Goal: Information Seeking & Learning: Compare options

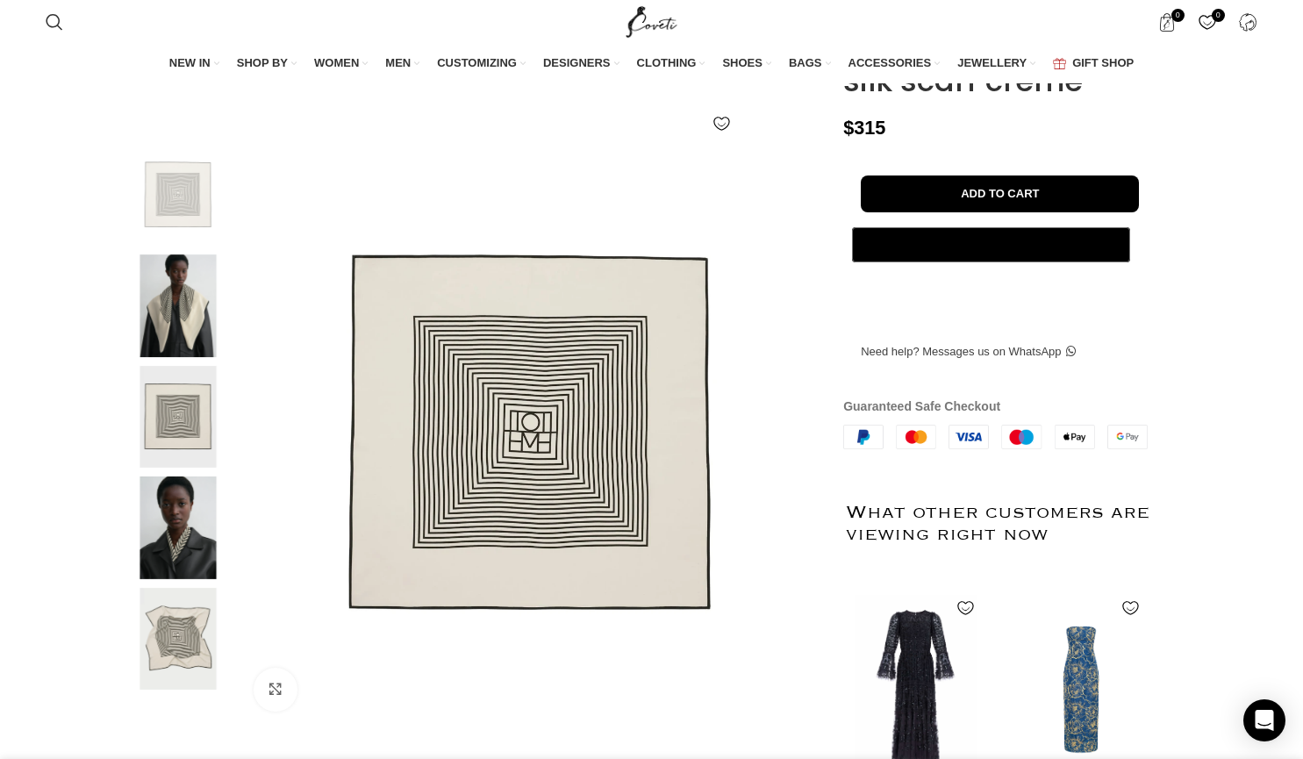
click at [154, 443] on img at bounding box center [178, 417] width 107 height 103
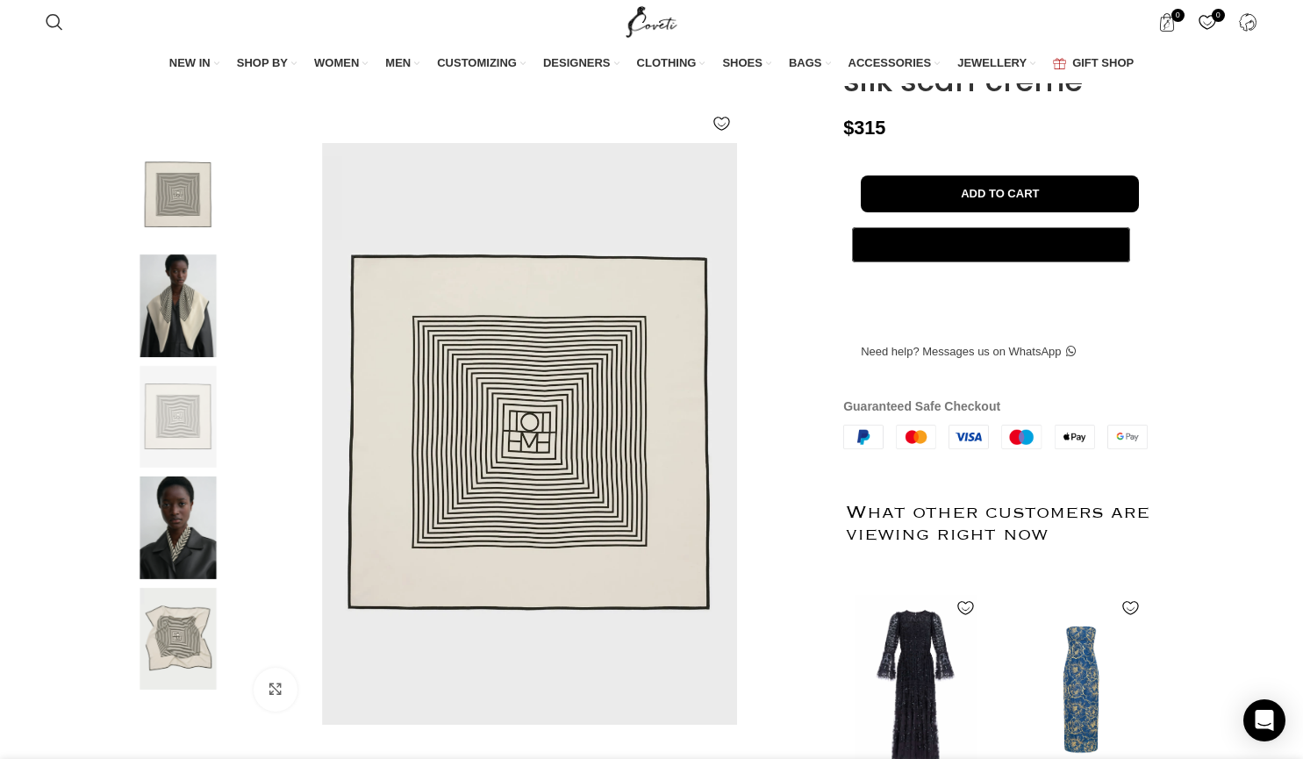
click at [194, 554] on img at bounding box center [178, 527] width 107 height 103
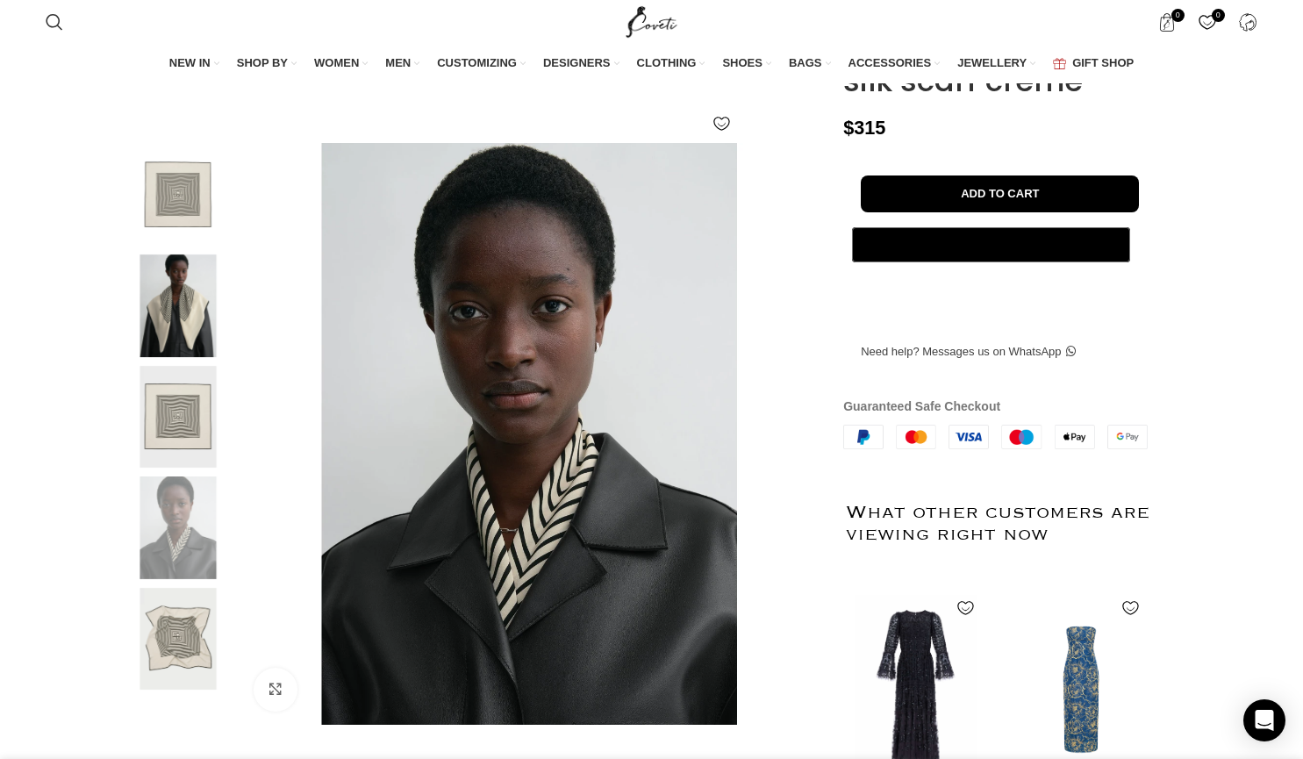
click at [182, 672] on img at bounding box center [178, 639] width 107 height 103
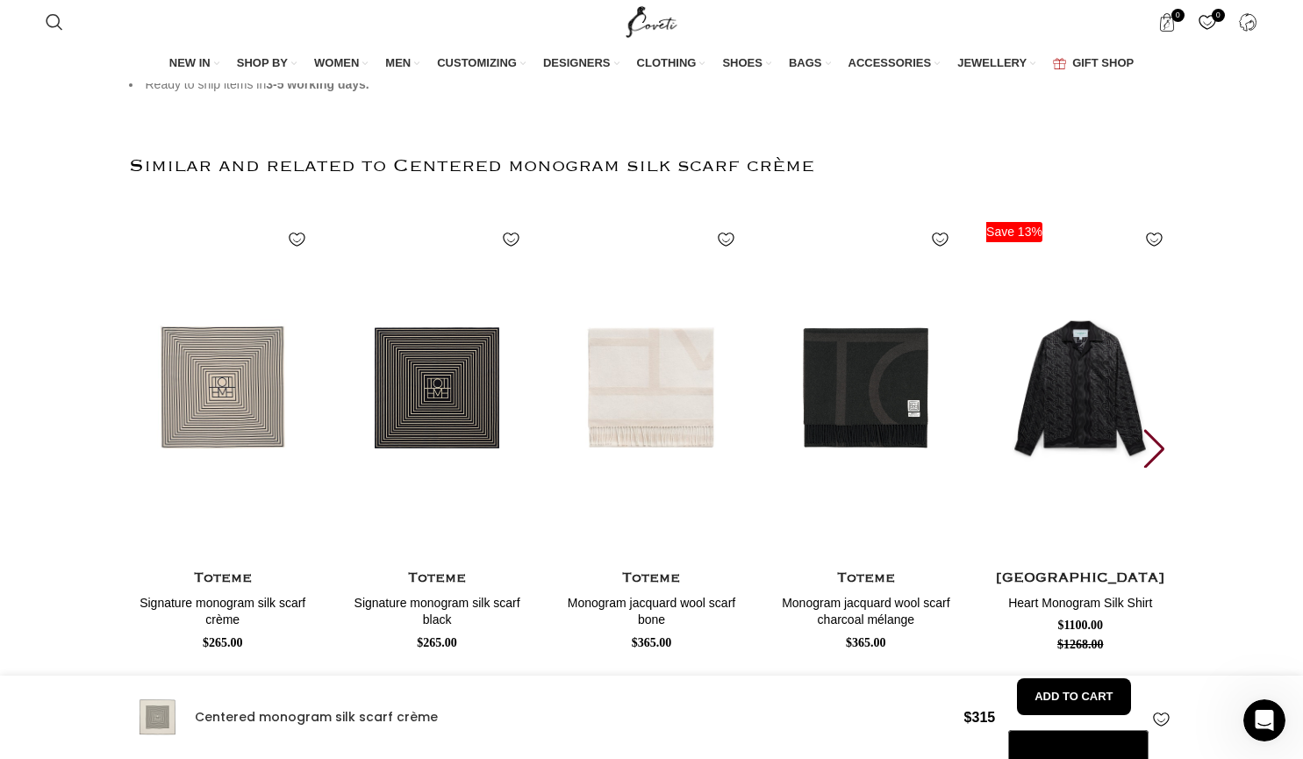
scroll to position [0, 739]
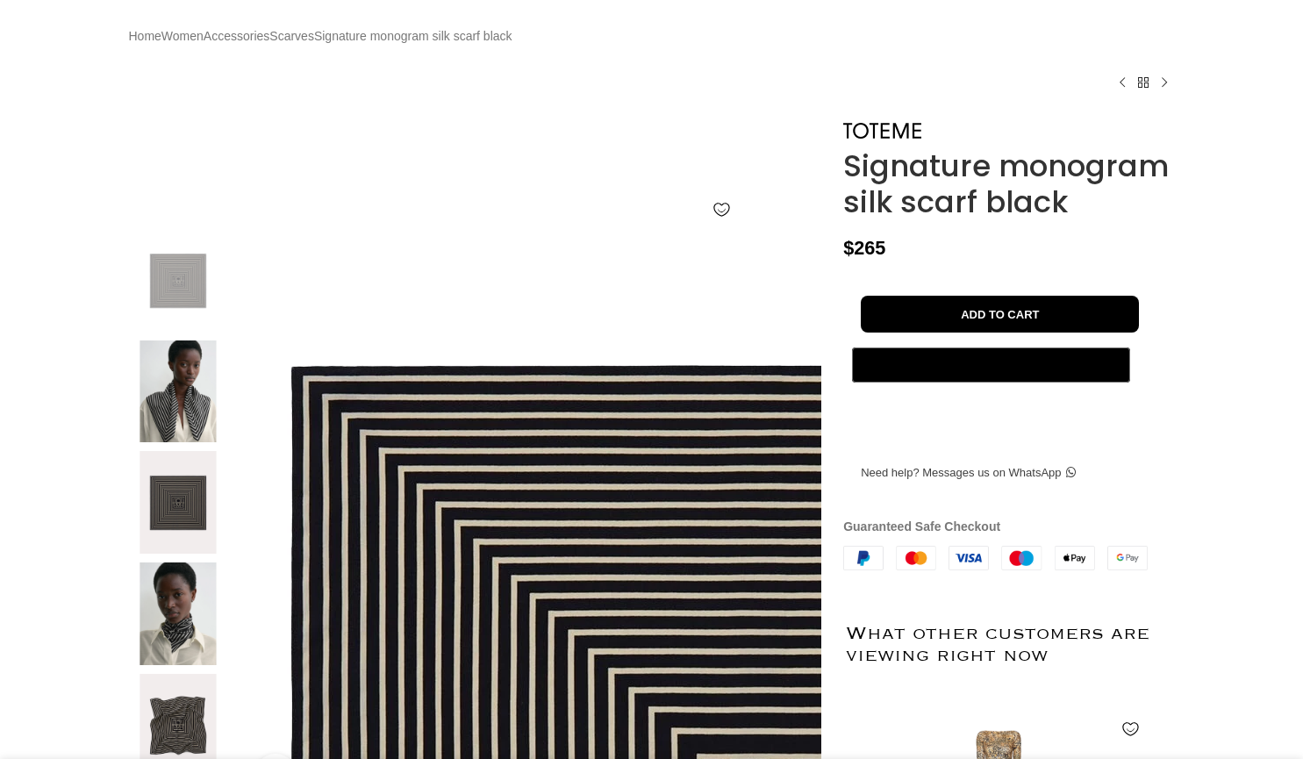
click at [163, 443] on img at bounding box center [178, 391] width 107 height 103
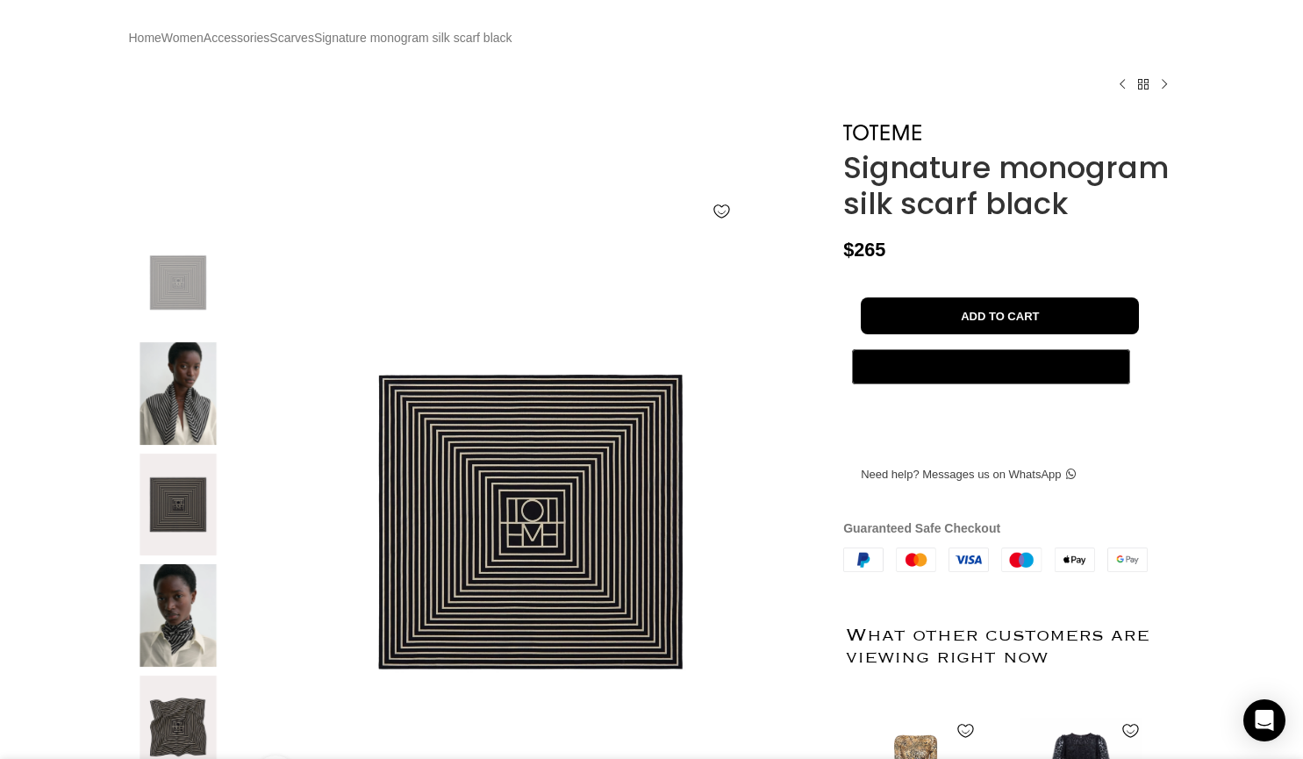
click at [180, 642] on img at bounding box center [178, 615] width 107 height 103
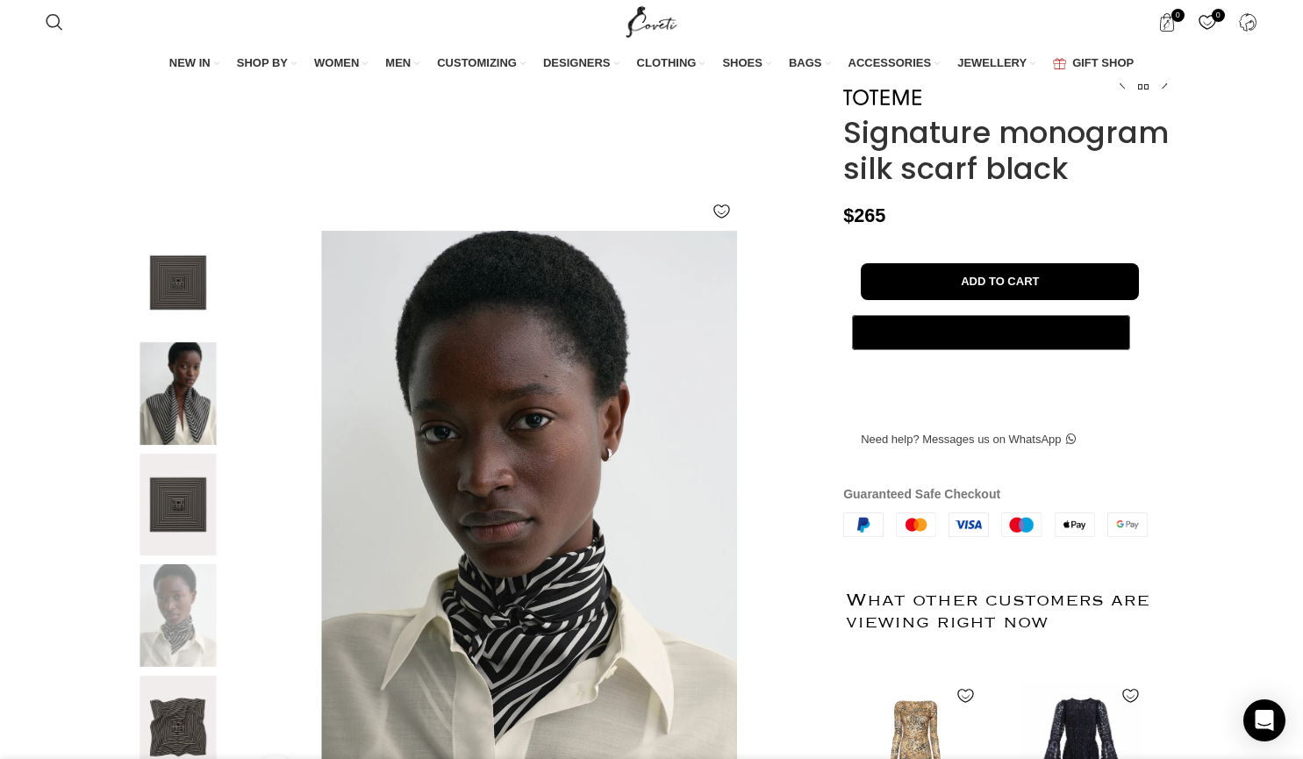
scroll to position [351, 0]
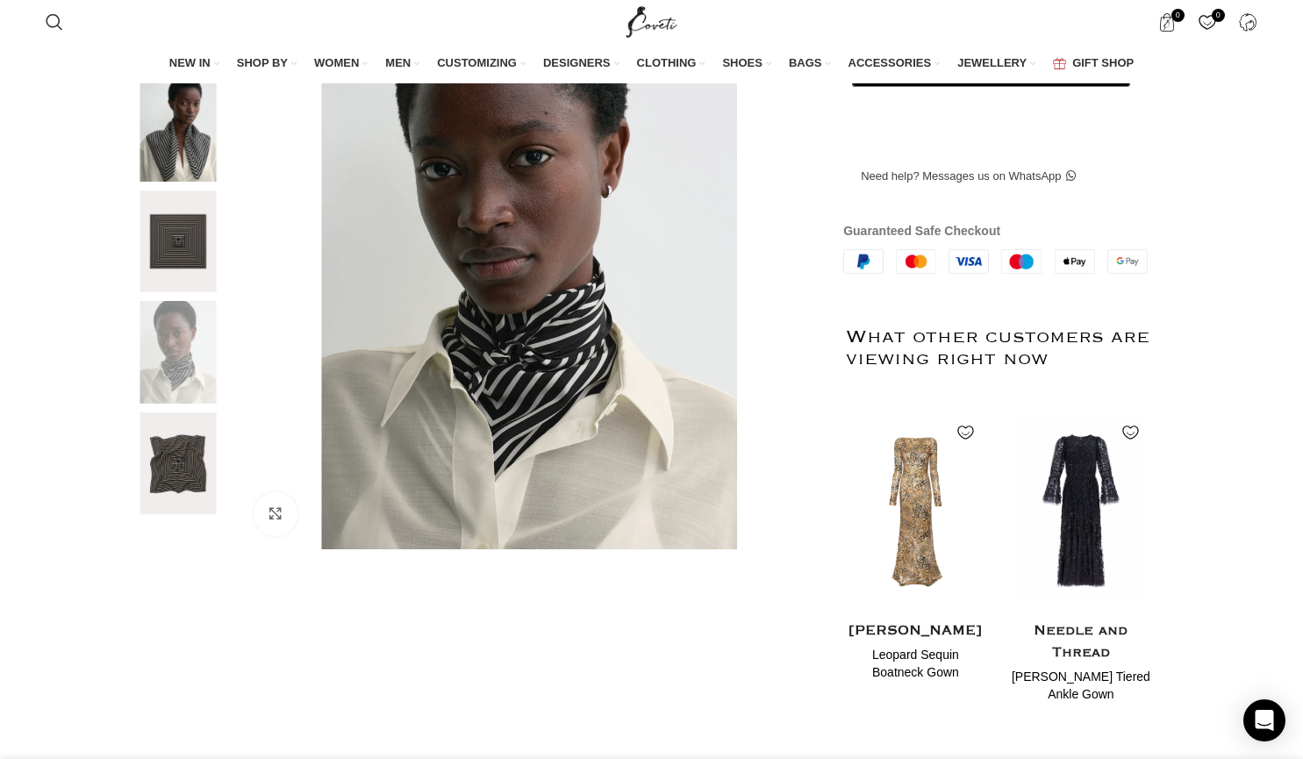
click at [177, 514] on img at bounding box center [178, 463] width 107 height 103
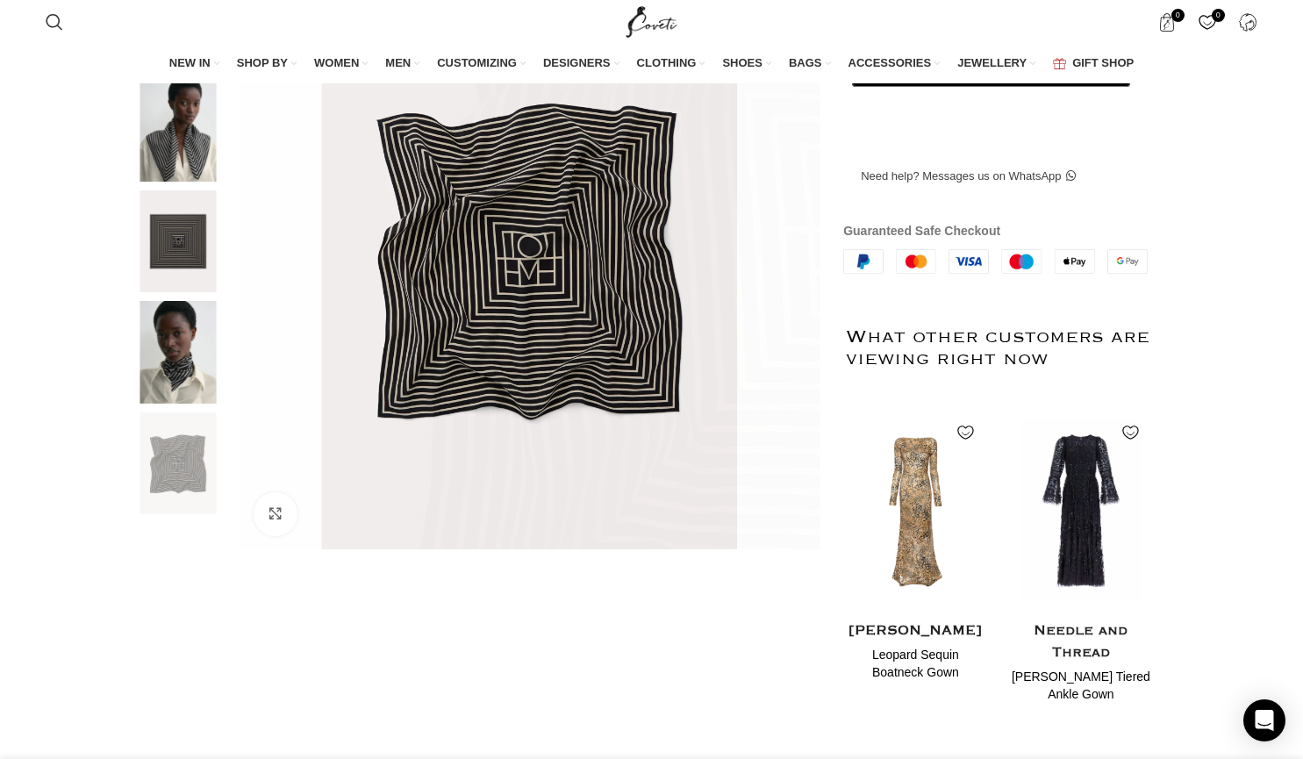
scroll to position [0, 184]
